Goal: Communication & Community: Participate in discussion

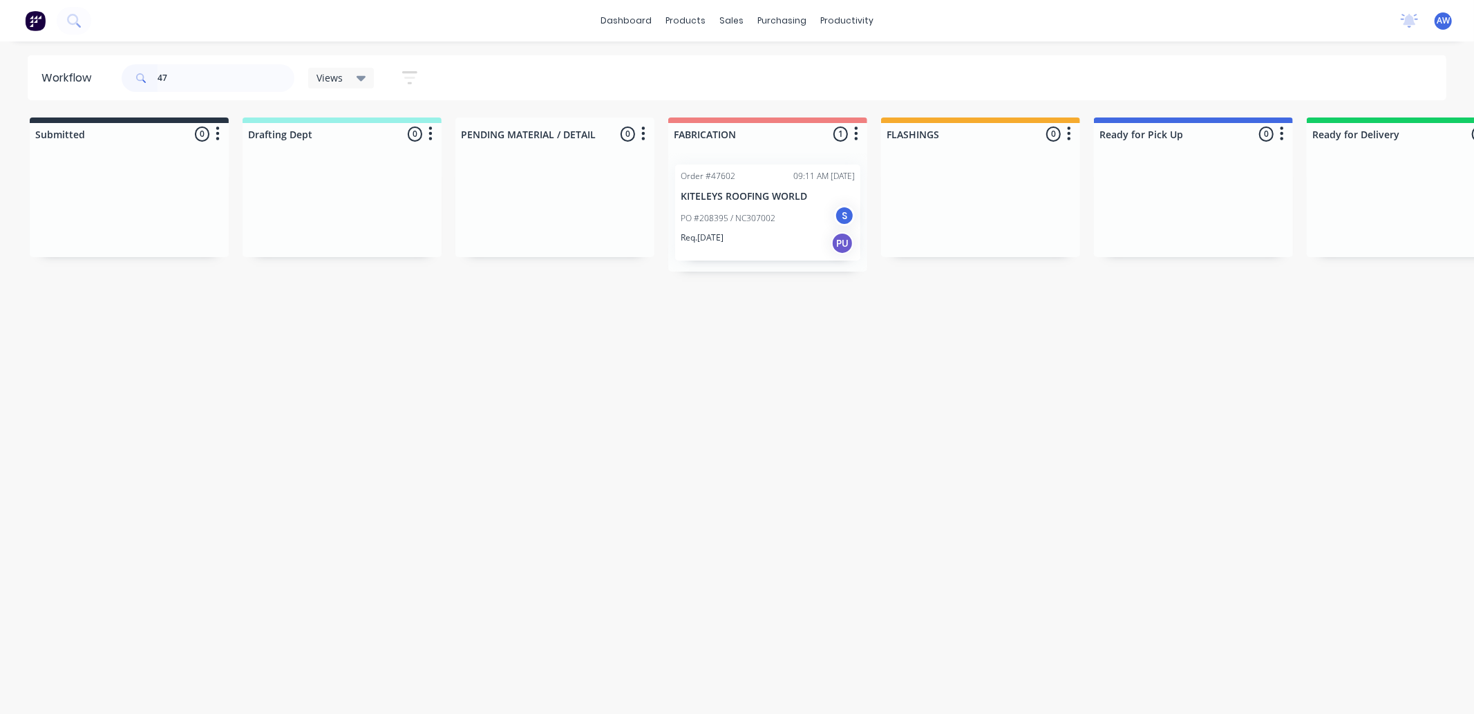
type input "4"
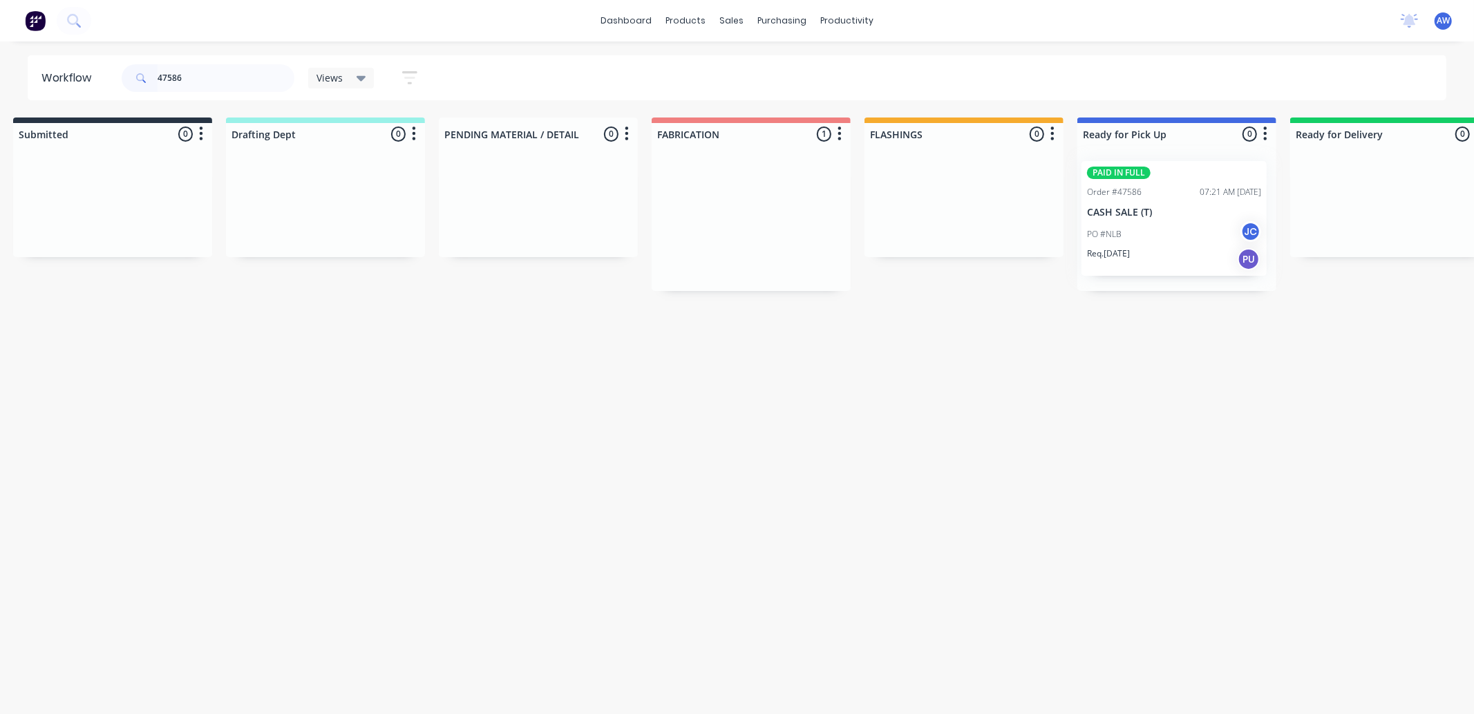
scroll to position [0, 29]
drag, startPoint x: 845, startPoint y: 260, endPoint x: 1159, endPoint y: 278, distance: 314.3
click at [1145, 233] on div "Submitted 0 Sort By Created date Required date Order number Customer name Most …" at bounding box center [1114, 203] width 2305 height 173
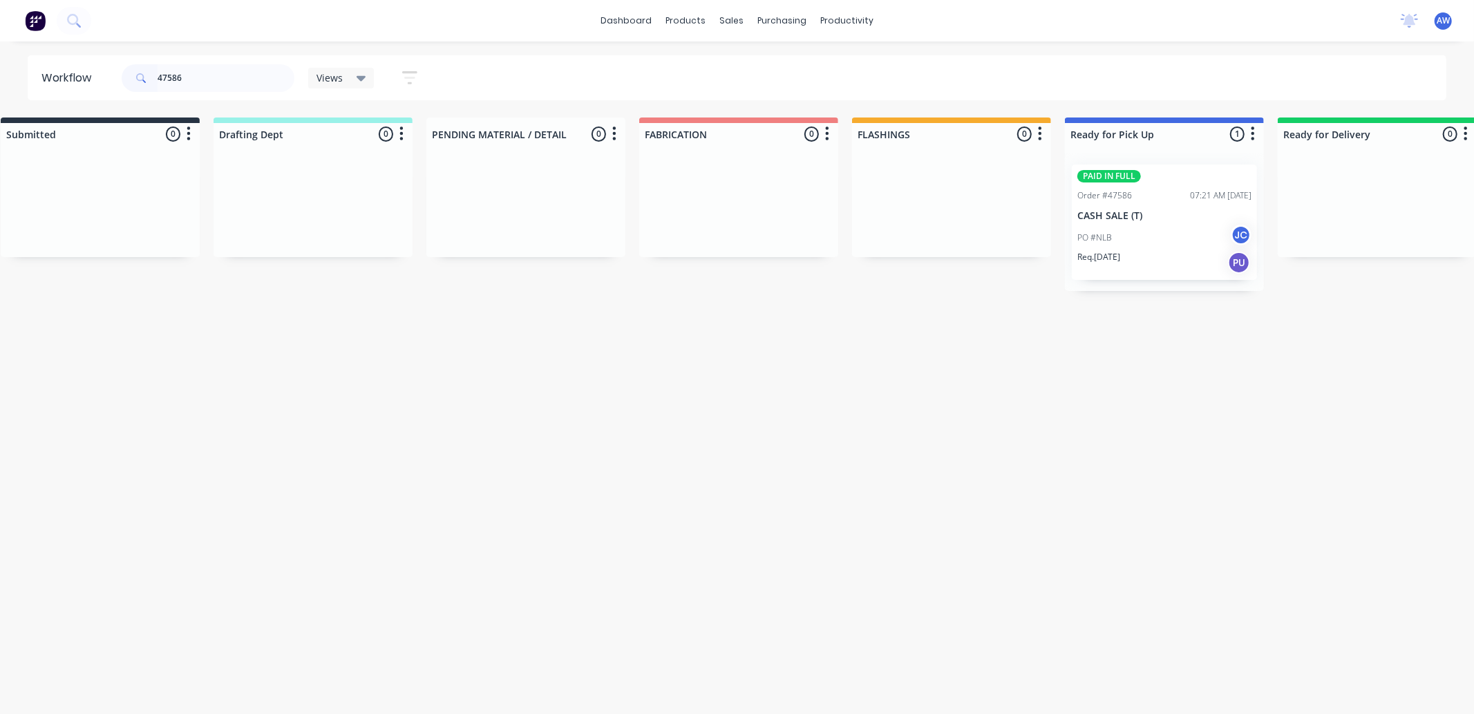
type input "47586"
click at [1154, 229] on div "PO #NLB JC" at bounding box center [1165, 238] width 174 height 26
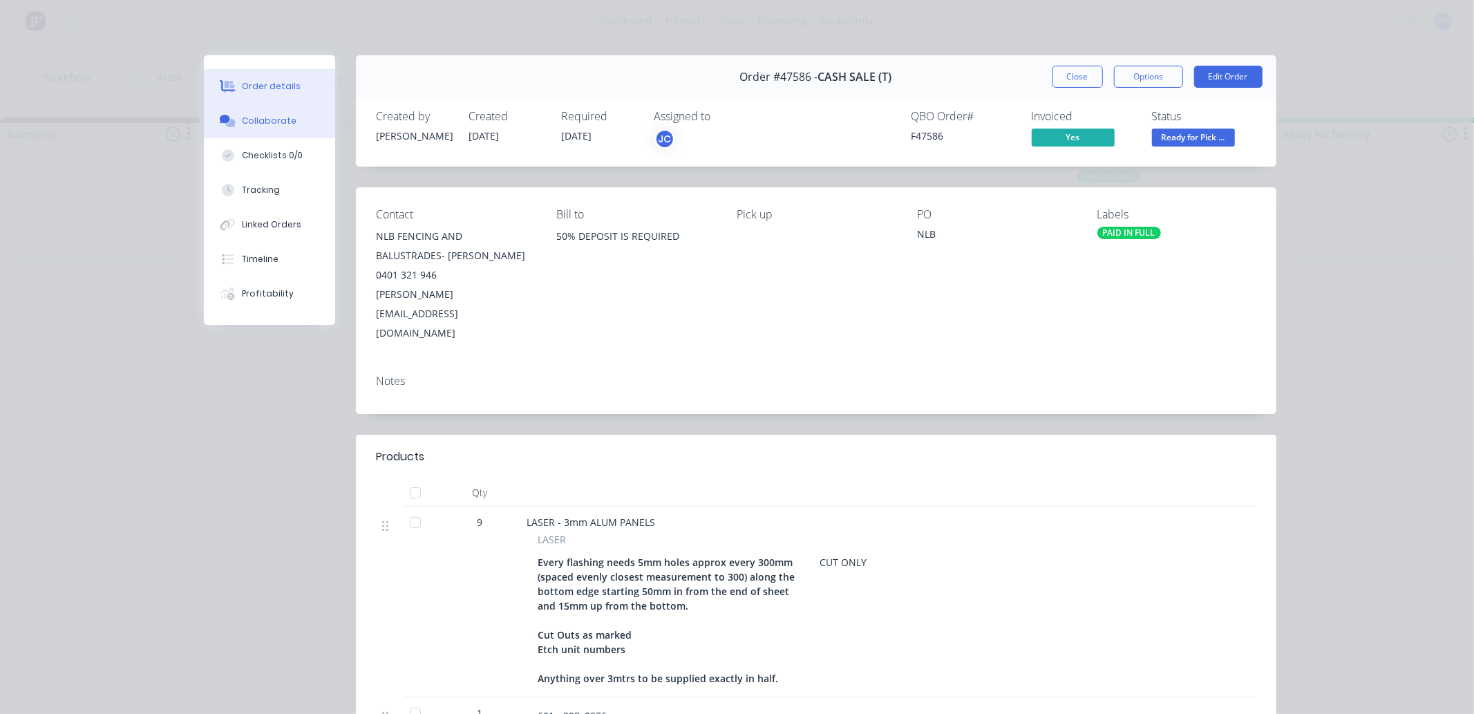
click at [291, 123] on button "Collaborate" at bounding box center [269, 121] width 131 height 35
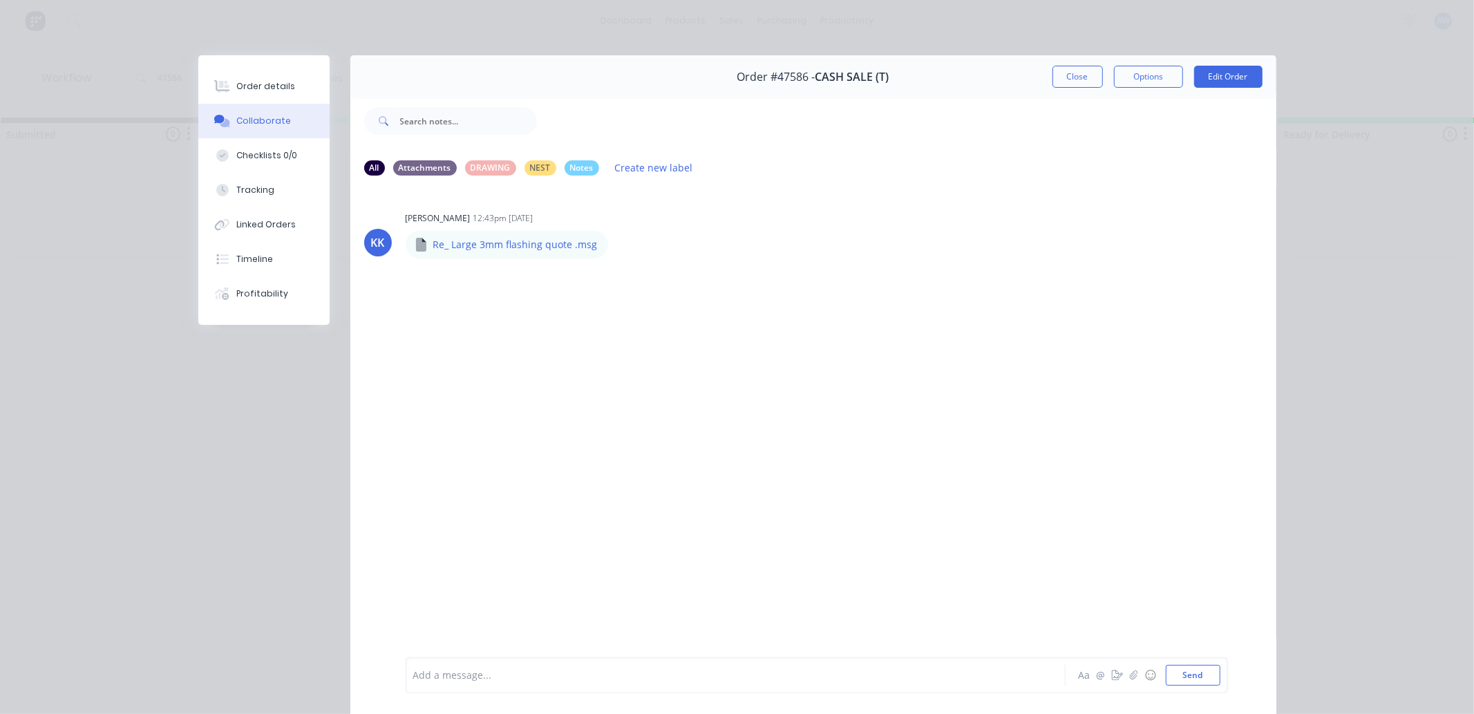
click at [447, 666] on div "Add a message..." at bounding box center [715, 675] width 605 height 21
click at [1060, 78] on button "Close" at bounding box center [1078, 77] width 50 height 22
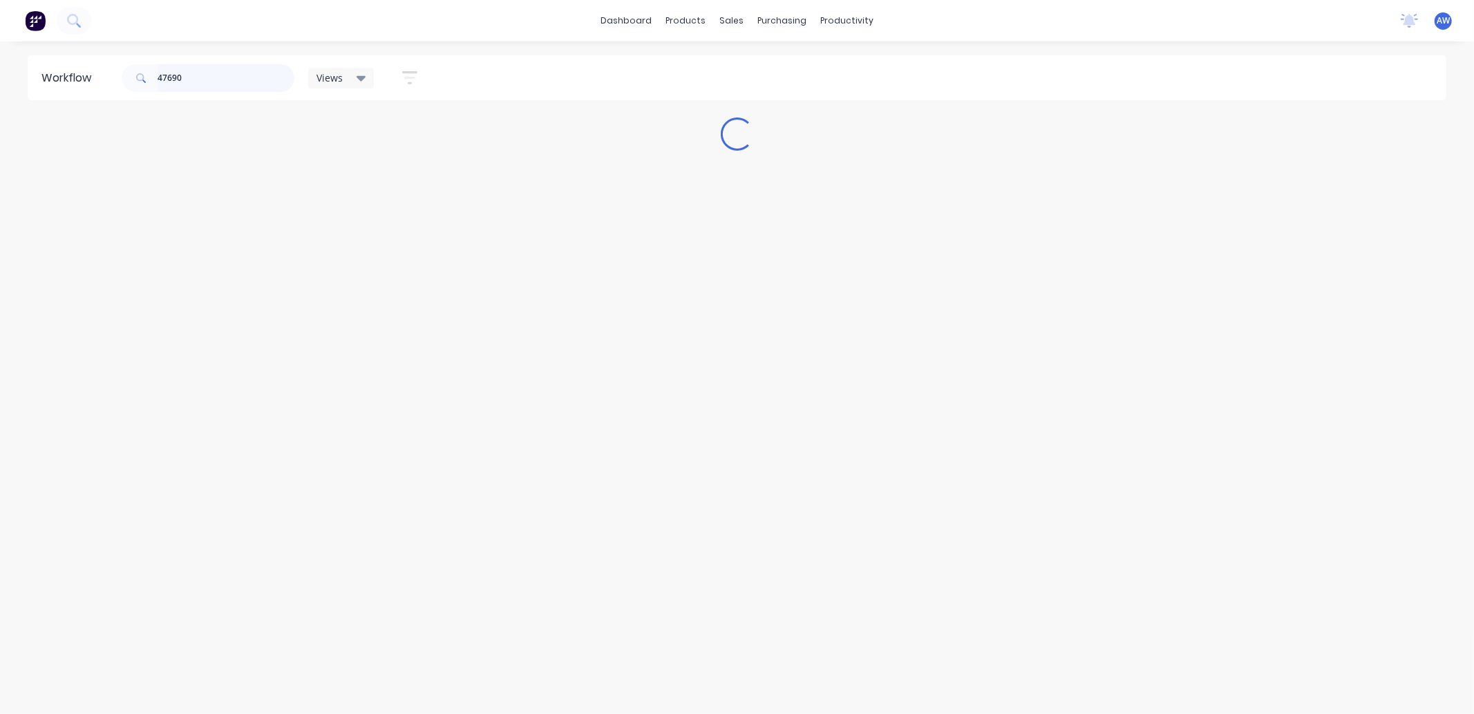
scroll to position [0, 0]
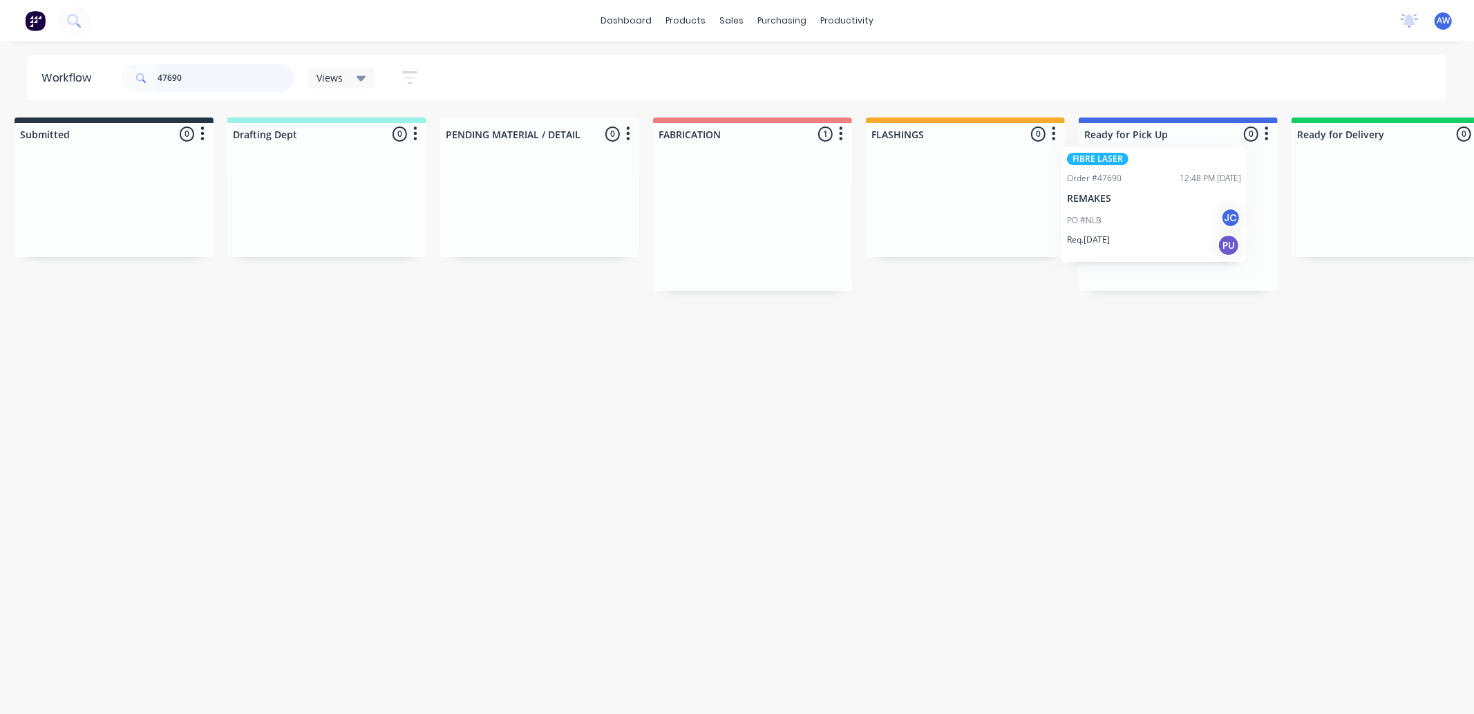
drag, startPoint x: 720, startPoint y: 217, endPoint x: 1111, endPoint y: 201, distance: 390.8
click at [1111, 201] on div "Submitted 0 Sort By Created date Required date Order number Customer name Most …" at bounding box center [1126, 203] width 2305 height 173
type input "47690"
click at [1162, 207] on div "FIBRE LASER Order #47690 12:48 PM [DATE] REMAKES PO #NLB JC Req. [DATE] PU" at bounding box center [1177, 221] width 185 height 115
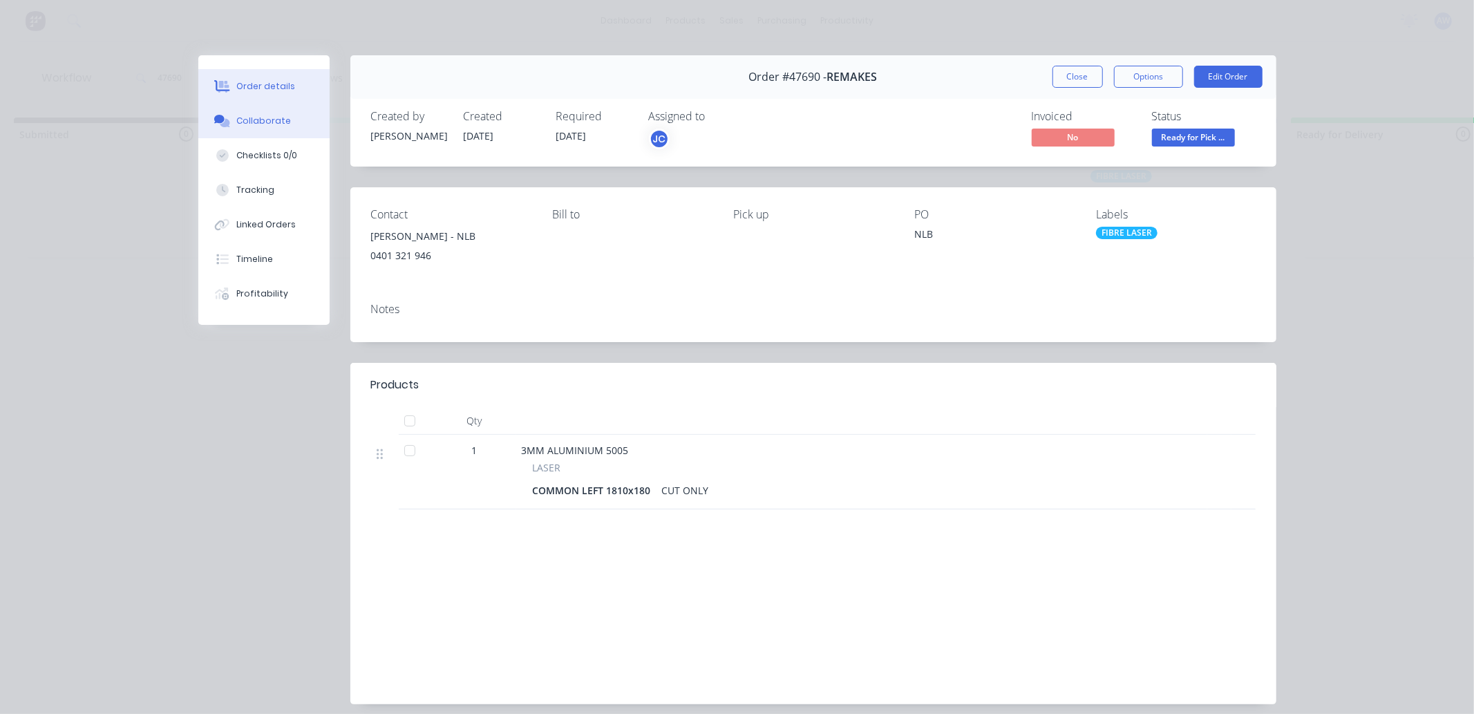
click at [272, 116] on div "Collaborate" at bounding box center [263, 121] width 55 height 12
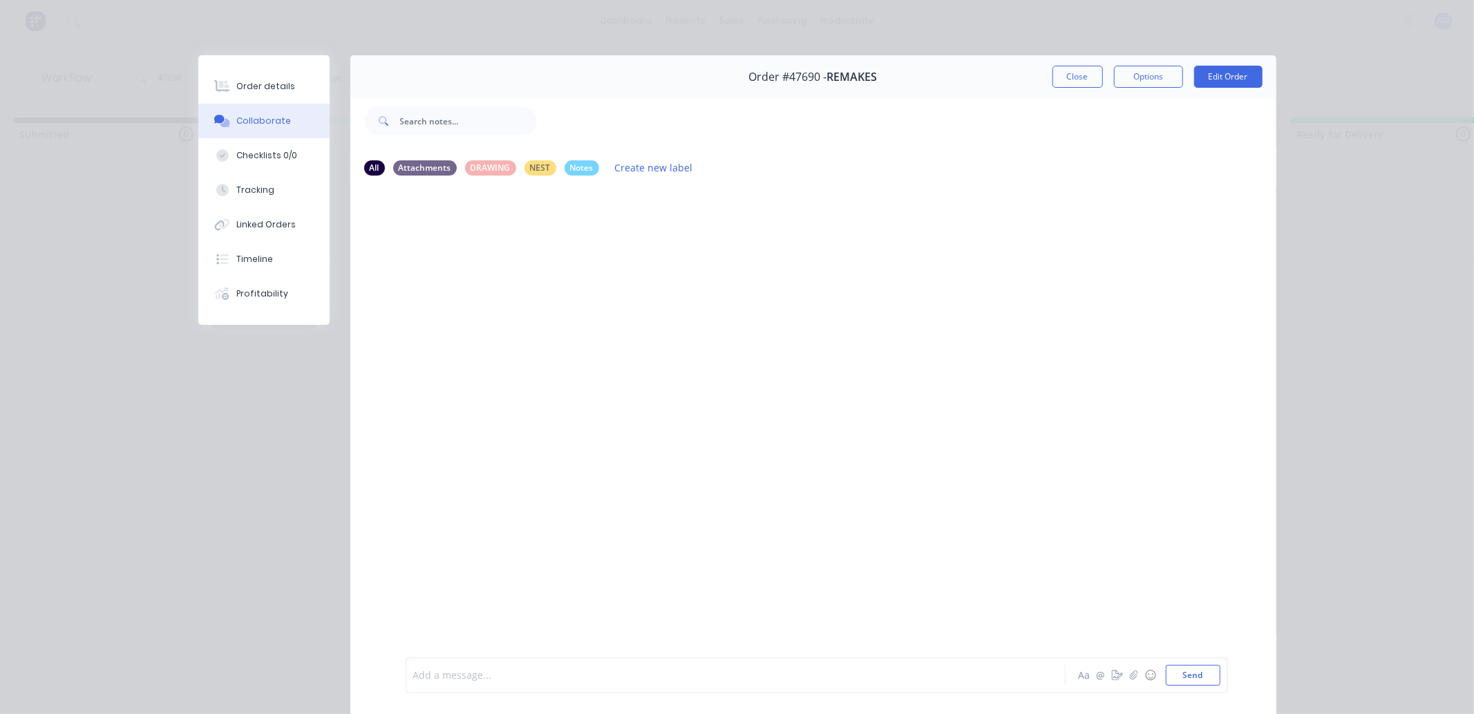
click at [441, 681] on div at bounding box center [716, 675] width 605 height 15
drag, startPoint x: 1076, startPoint y: 76, endPoint x: 572, endPoint y: 326, distance: 563.2
click at [1076, 75] on button "Close" at bounding box center [1078, 77] width 50 height 22
